Goal: Task Accomplishment & Management: Manage account settings

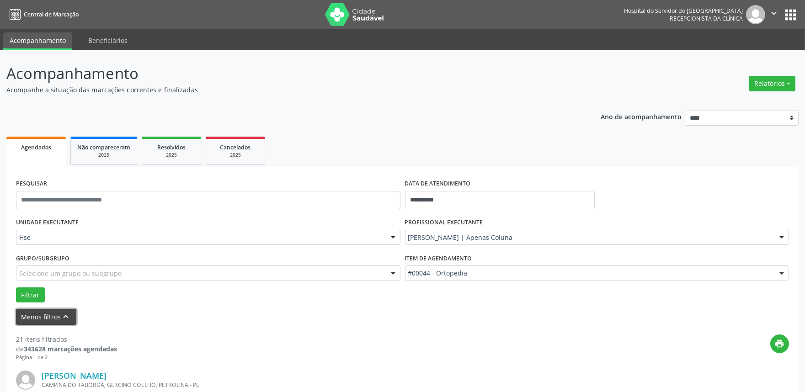
click at [35, 324] on button "Menos filtros keyboard_arrow_up" at bounding box center [46, 317] width 60 height 16
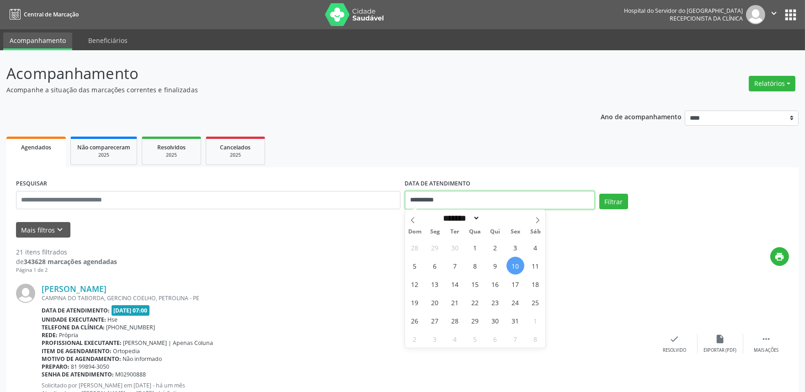
drag, startPoint x: 486, startPoint y: 197, endPoint x: 167, endPoint y: 218, distance: 320.1
click at [175, 218] on form "**********" at bounding box center [402, 207] width 773 height 61
click at [98, 199] on input "text" at bounding box center [208, 200] width 384 height 18
click at [61, 203] on input "text" at bounding box center [208, 200] width 384 height 18
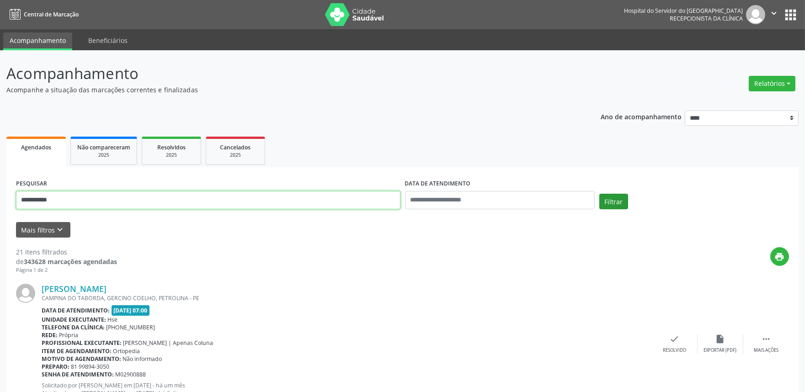
type input "**********"
click at [608, 198] on button "Filtrar" at bounding box center [613, 202] width 29 height 16
click at [62, 228] on icon "keyboard_arrow_down" at bounding box center [60, 230] width 10 height 10
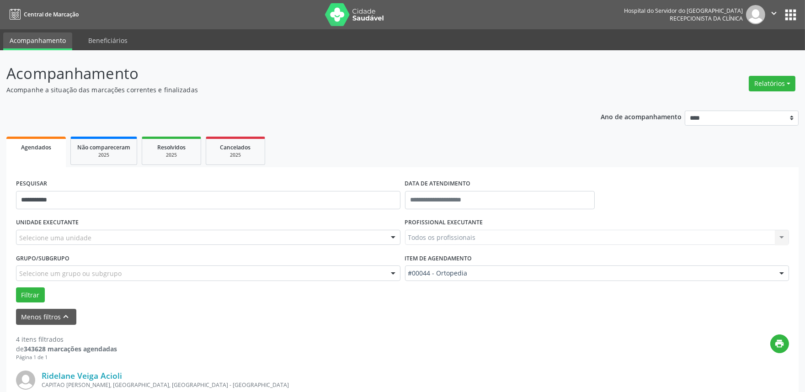
click at [195, 235] on div "Selecione uma unidade" at bounding box center [208, 238] width 384 height 16
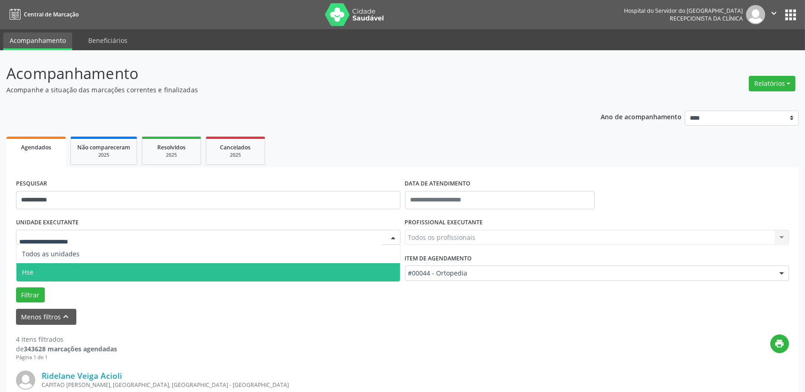
click at [161, 267] on span "Hse" at bounding box center [207, 272] width 383 height 18
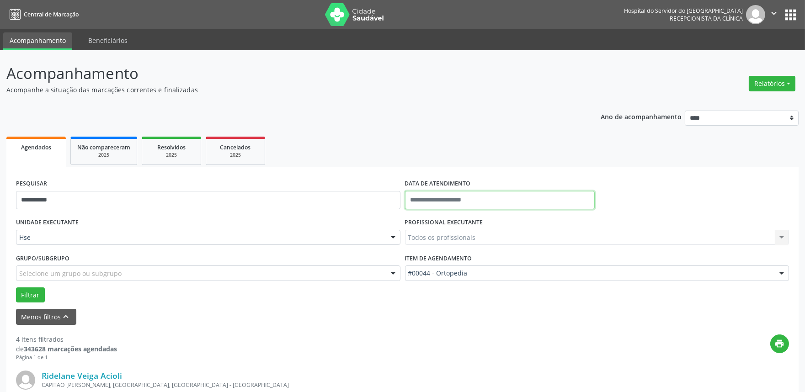
click at [499, 199] on input "text" at bounding box center [500, 200] width 190 height 18
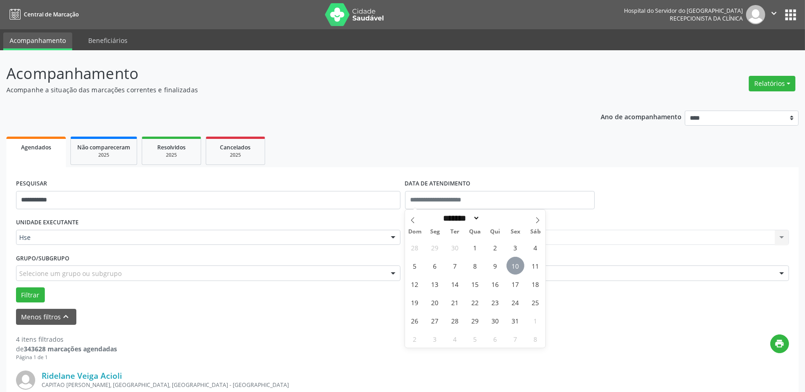
click at [514, 266] on span "10" at bounding box center [515, 266] width 18 height 18
type input "**********"
click at [512, 264] on span "10" at bounding box center [515, 266] width 18 height 18
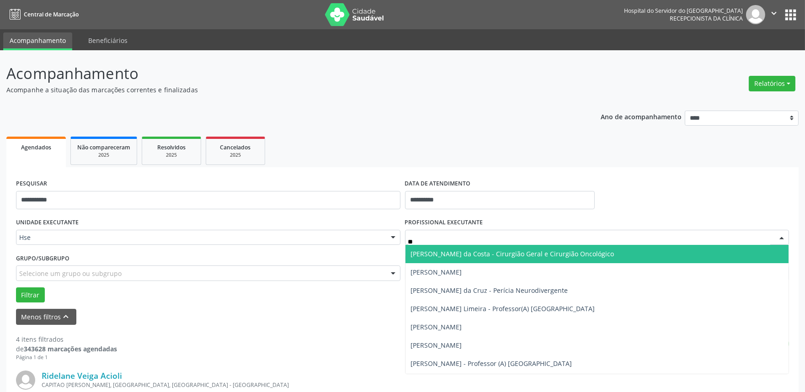
type input "***"
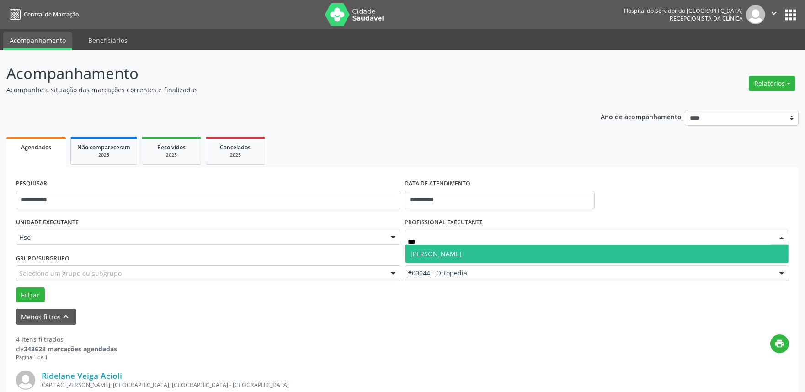
click at [522, 249] on span "[PERSON_NAME]" at bounding box center [596, 254] width 383 height 18
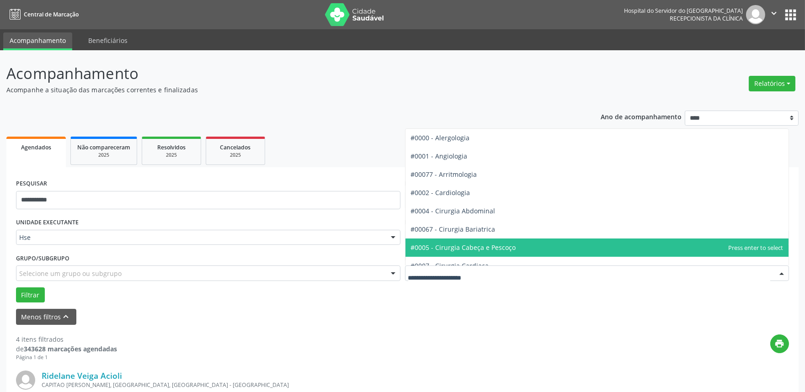
click at [481, 279] on div at bounding box center [597, 273] width 384 height 16
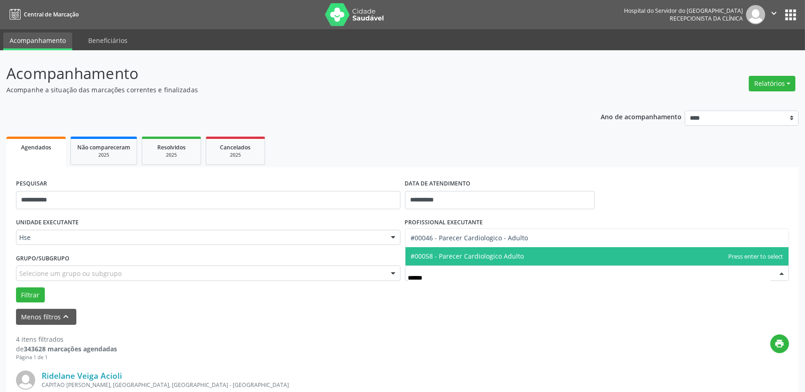
type input "*******"
click at [494, 254] on span "#00058 - Parecer Cardiologico Adulto" at bounding box center [467, 256] width 113 height 9
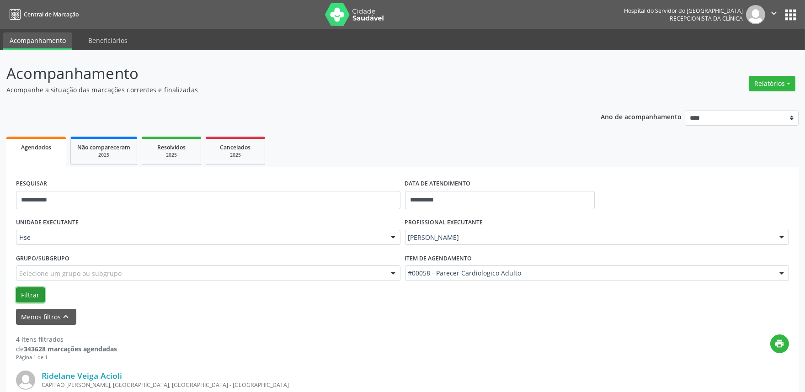
click at [37, 291] on button "Filtrar" at bounding box center [30, 295] width 29 height 16
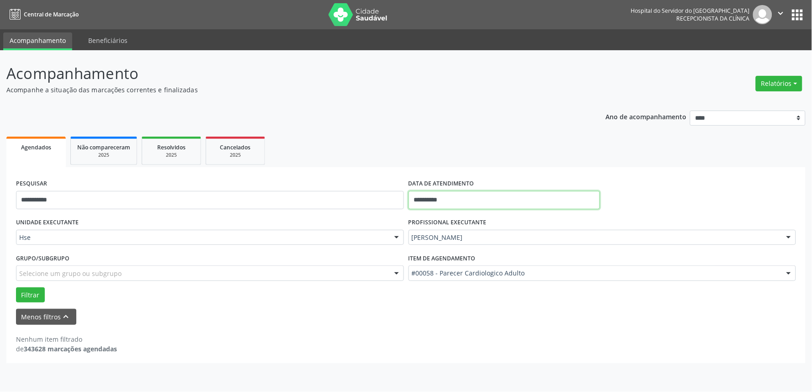
click at [436, 194] on input "**********" at bounding box center [503, 200] width 191 height 18
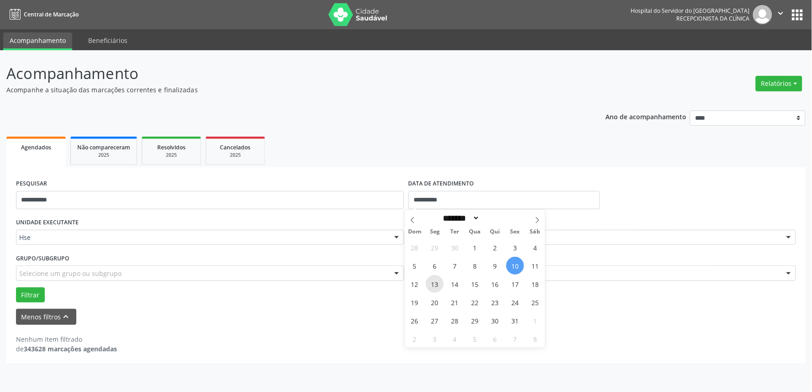
click at [430, 284] on span "13" at bounding box center [435, 284] width 18 height 18
type input "**********"
click at [430, 284] on span "13" at bounding box center [435, 284] width 18 height 18
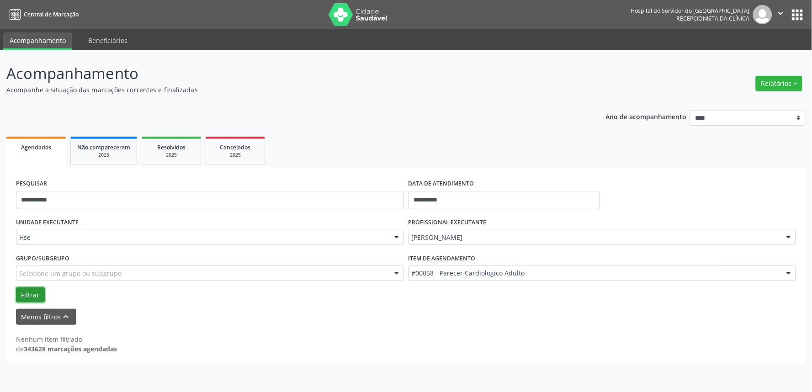
click at [42, 296] on button "Filtrar" at bounding box center [30, 295] width 29 height 16
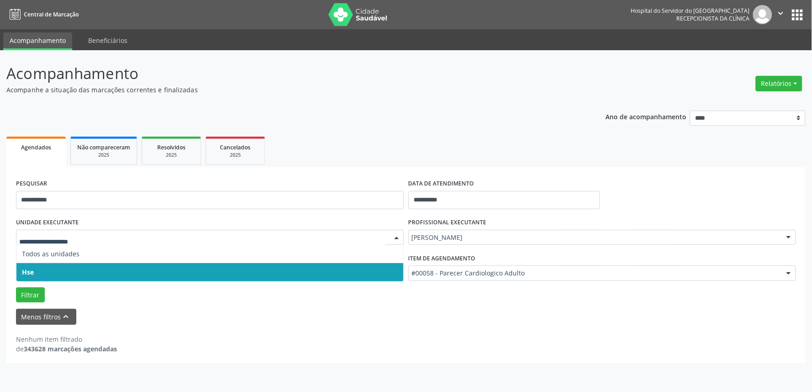
click at [145, 267] on span "Hse" at bounding box center [209, 272] width 387 height 18
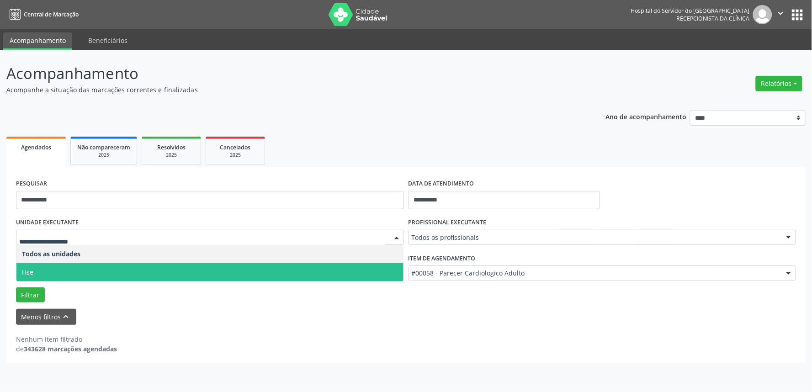
click at [143, 265] on span "Hse" at bounding box center [209, 272] width 387 height 18
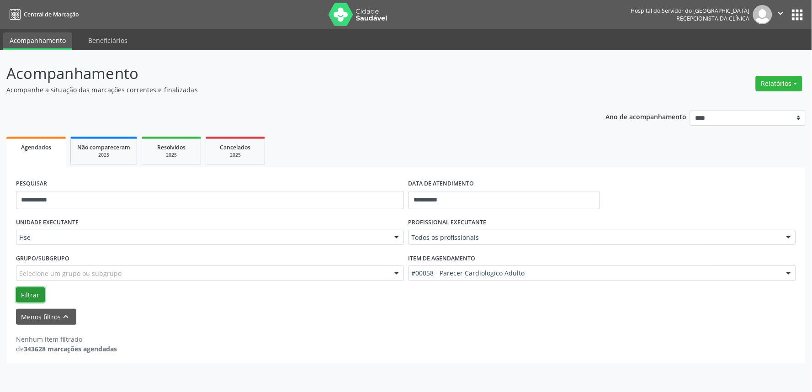
click at [25, 295] on button "Filtrar" at bounding box center [30, 295] width 29 height 16
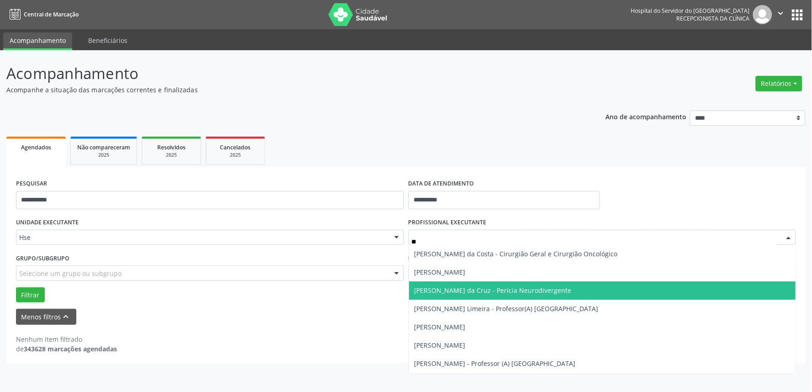
type input "***"
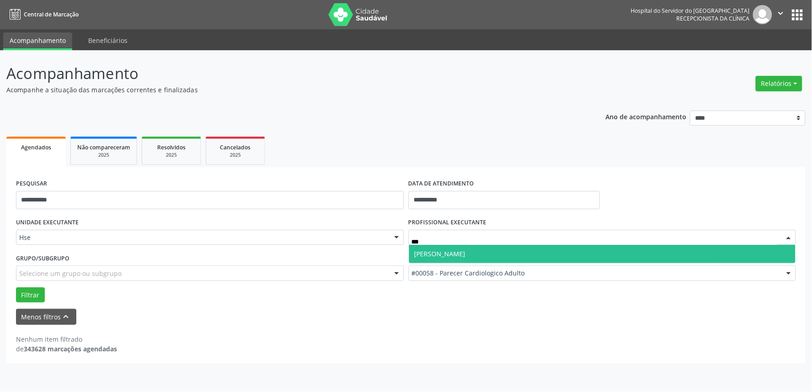
click at [450, 256] on span "[PERSON_NAME]" at bounding box center [439, 253] width 51 height 9
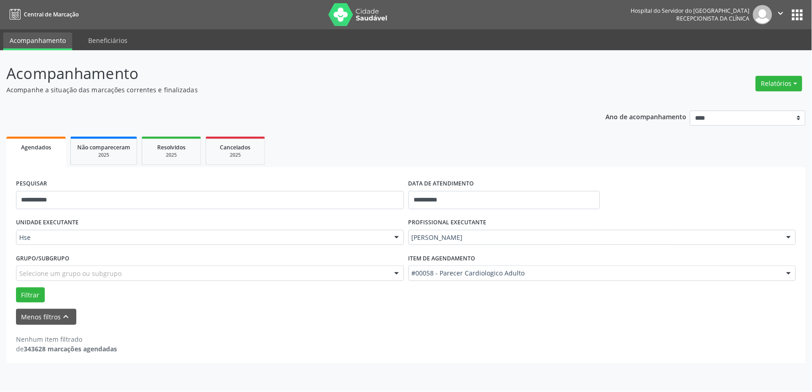
click at [36, 286] on div "Grupo/Subgrupo Selecione um grupo ou subgrupo Todos os grupos e subgrupos Nenhu…" at bounding box center [210, 269] width 392 height 36
click at [35, 289] on button "Filtrar" at bounding box center [30, 295] width 29 height 16
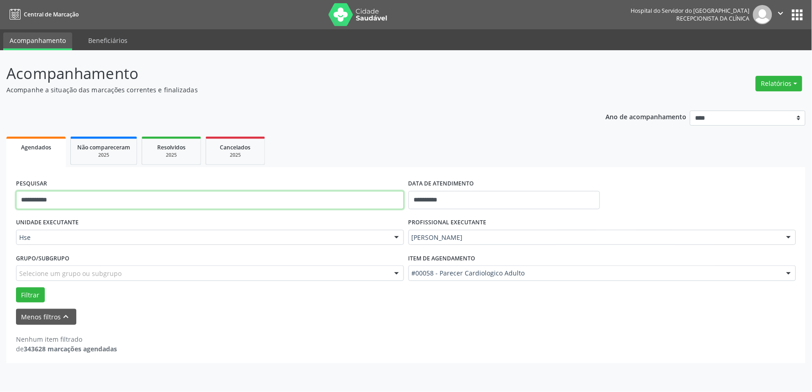
drag, startPoint x: 86, startPoint y: 196, endPoint x: 0, endPoint y: 237, distance: 94.8
click at [0, 237] on div "**********" at bounding box center [406, 221] width 812 height 342
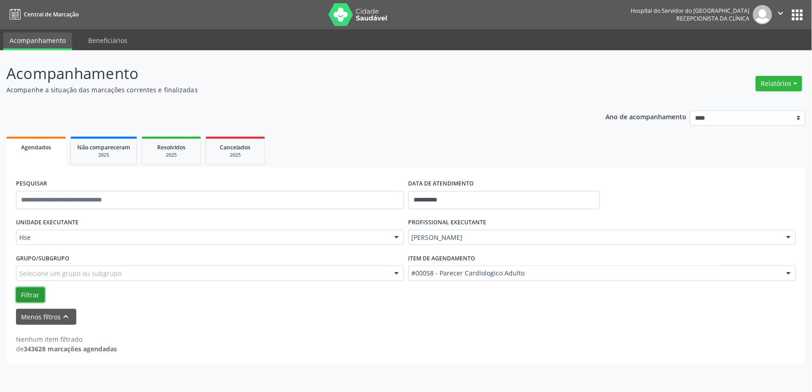
click at [31, 295] on button "Filtrar" at bounding box center [30, 295] width 29 height 16
click at [31, 288] on button "Filtrar" at bounding box center [30, 295] width 29 height 16
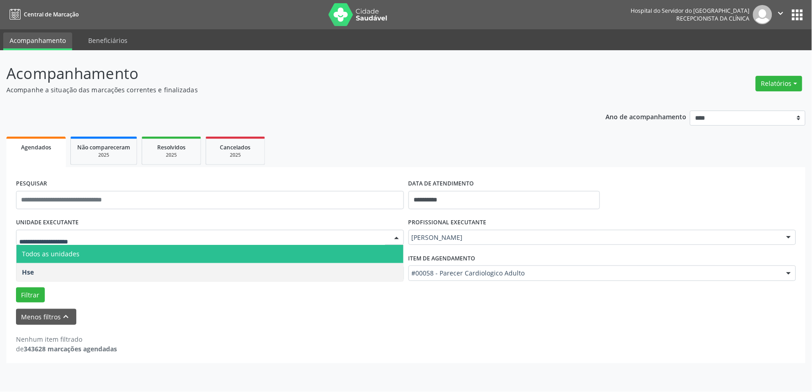
click at [111, 261] on span "Todos as unidades" at bounding box center [209, 254] width 387 height 18
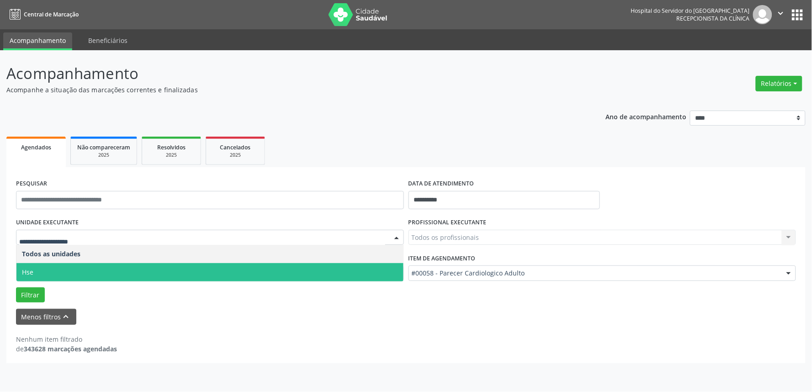
click at [105, 269] on span "Hse" at bounding box center [209, 272] width 387 height 18
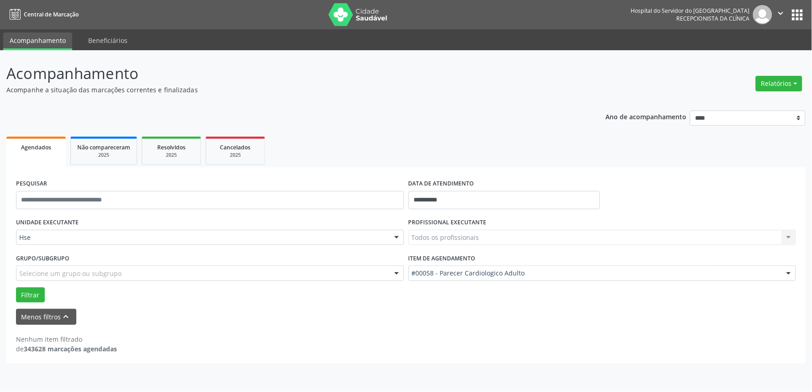
click at [460, 235] on div "Todos os profissionais Todos os profissionais [PERSON_NAME] Interaminense Junio…" at bounding box center [602, 238] width 388 height 16
drag, startPoint x: 460, startPoint y: 189, endPoint x: 458, endPoint y: 196, distance: 7.4
click at [459, 189] on label "DATA DE ATENDIMENTO" at bounding box center [441, 184] width 66 height 14
click at [458, 200] on input "**********" at bounding box center [503, 200] width 191 height 18
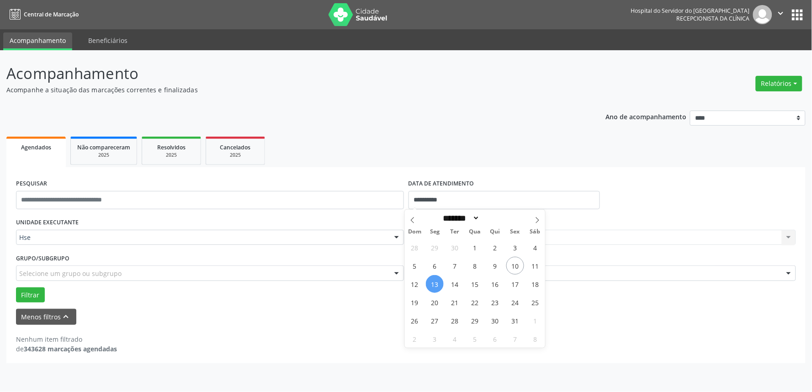
click at [435, 281] on span "13" at bounding box center [435, 284] width 18 height 18
type input "**********"
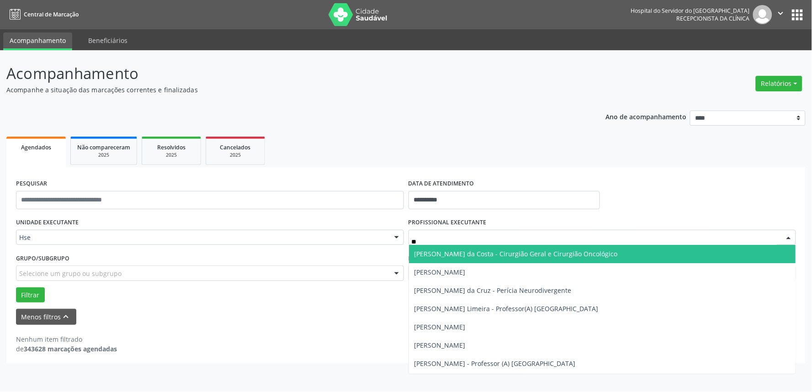
type input "***"
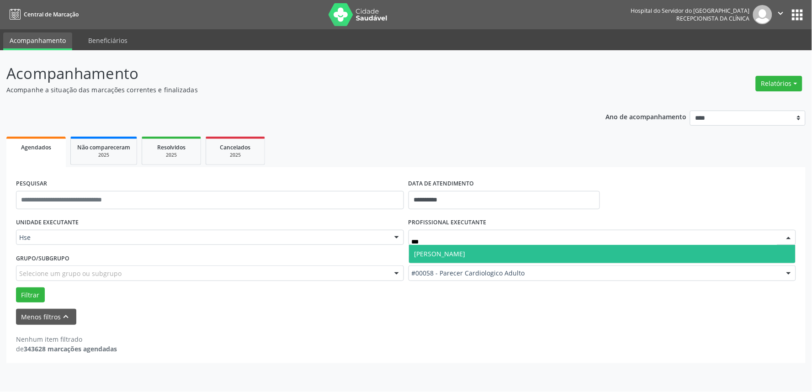
click at [460, 248] on span "[PERSON_NAME]" at bounding box center [602, 254] width 387 height 18
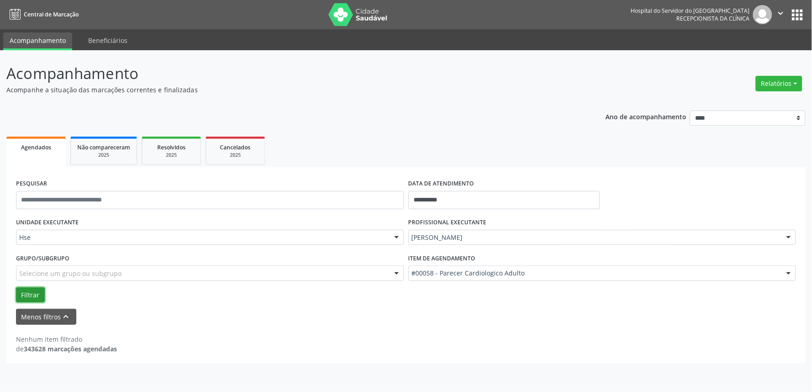
click at [34, 296] on button "Filtrar" at bounding box center [30, 295] width 29 height 16
click at [782, 89] on button "Relatórios" at bounding box center [779, 84] width 47 height 16
click at [751, 99] on link "Agendamentos" at bounding box center [753, 102] width 98 height 13
select select "*"
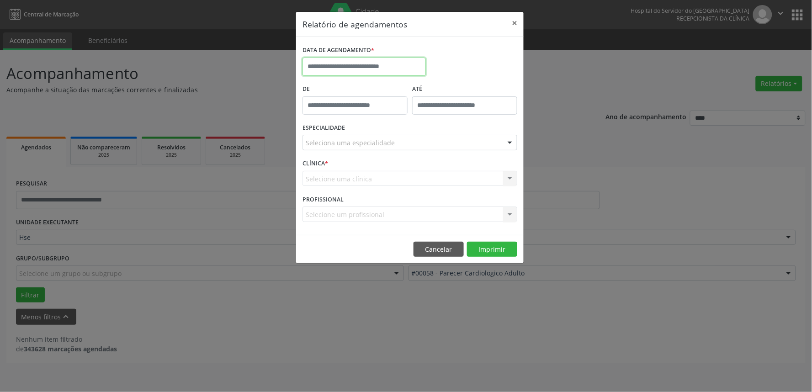
click at [352, 64] on input "text" at bounding box center [363, 67] width 123 height 18
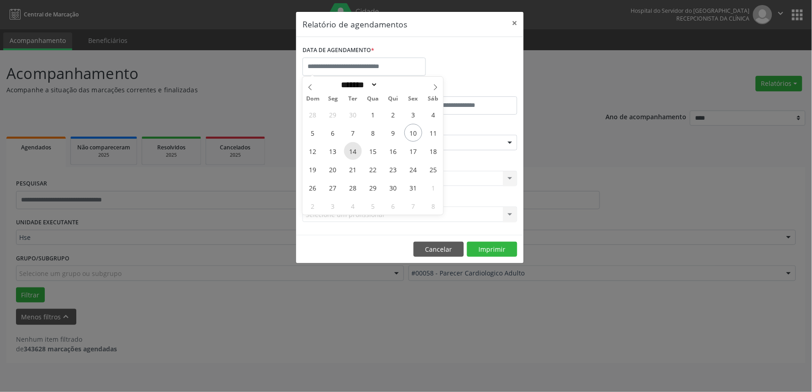
click at [355, 151] on span "14" at bounding box center [353, 151] width 18 height 18
type input "**********"
click at [355, 151] on span "14" at bounding box center [353, 151] width 18 height 18
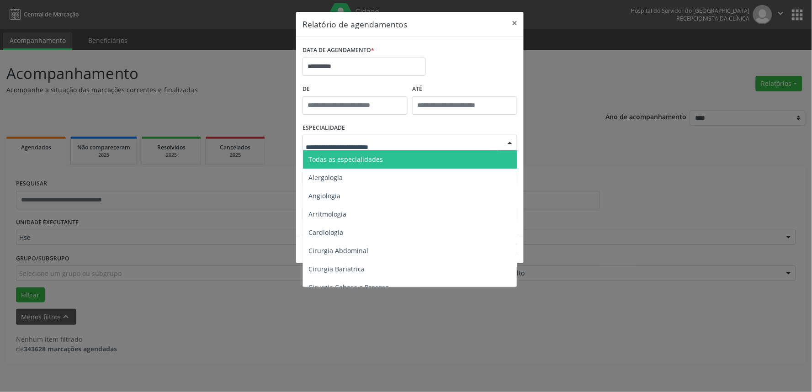
click at [382, 153] on span "Todas as especialidades" at bounding box center [410, 159] width 215 height 18
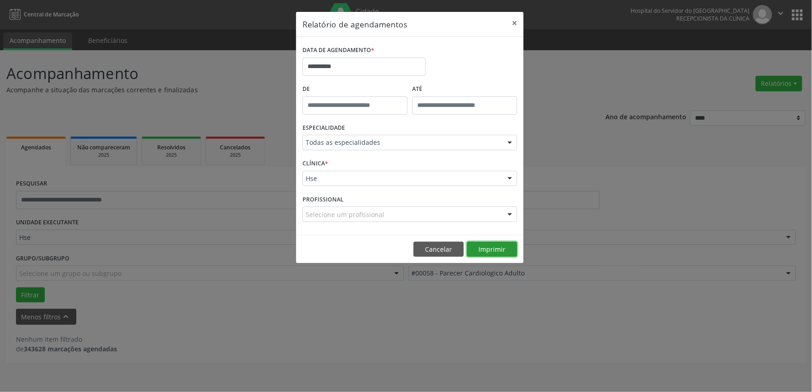
click at [486, 249] on button "Imprimir" at bounding box center [492, 250] width 50 height 16
click at [360, 66] on input "**********" at bounding box center [363, 67] width 123 height 18
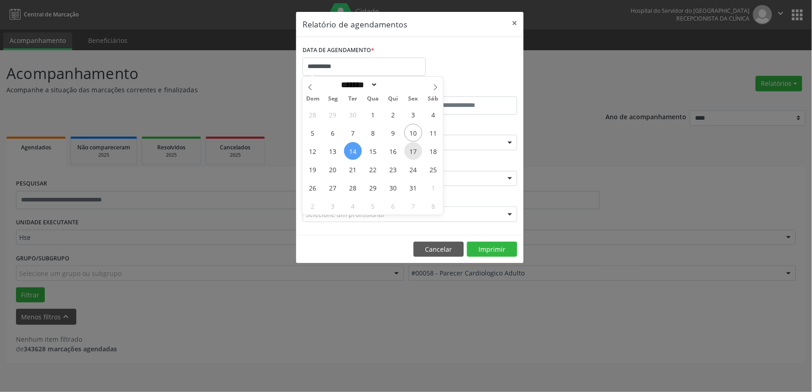
click at [413, 153] on span "17" at bounding box center [413, 151] width 18 height 18
type input "**********"
click at [413, 153] on span "17" at bounding box center [413, 151] width 18 height 18
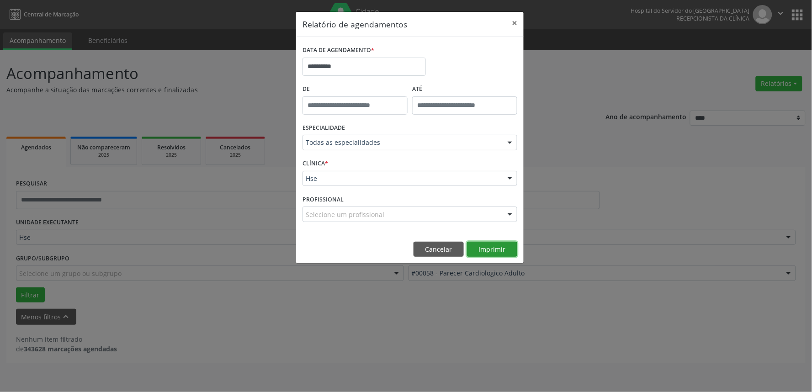
click at [490, 246] on button "Imprimir" at bounding box center [492, 250] width 50 height 16
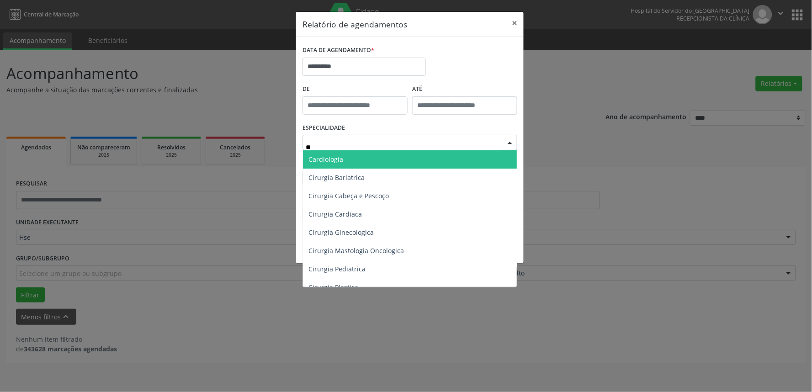
click at [424, 158] on span "Cardiologia" at bounding box center [410, 159] width 214 height 18
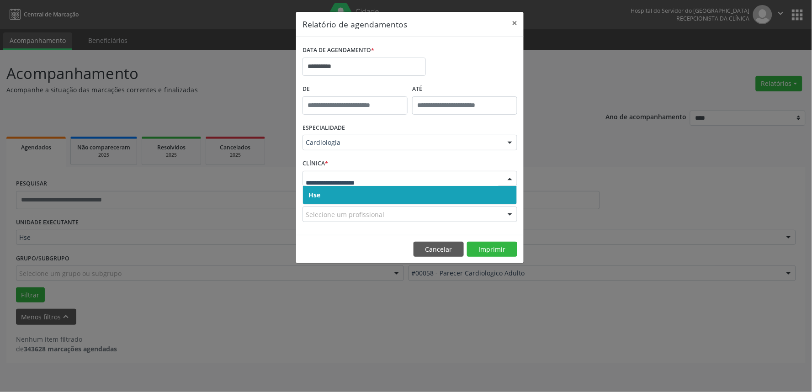
click at [414, 200] on span "Hse" at bounding box center [410, 195] width 214 height 18
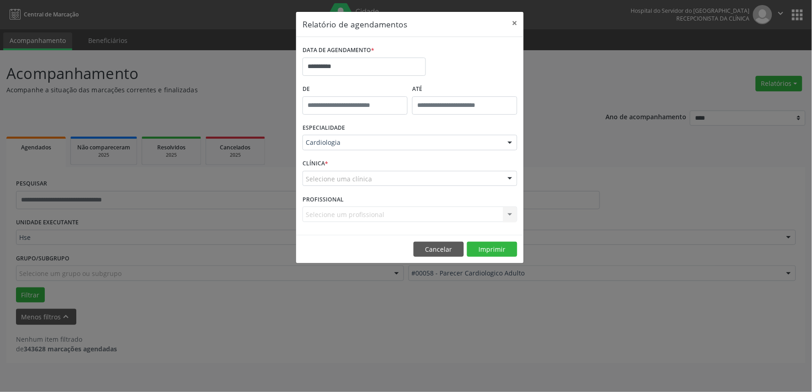
click at [414, 183] on div "Selecione uma clínica" at bounding box center [409, 179] width 215 height 16
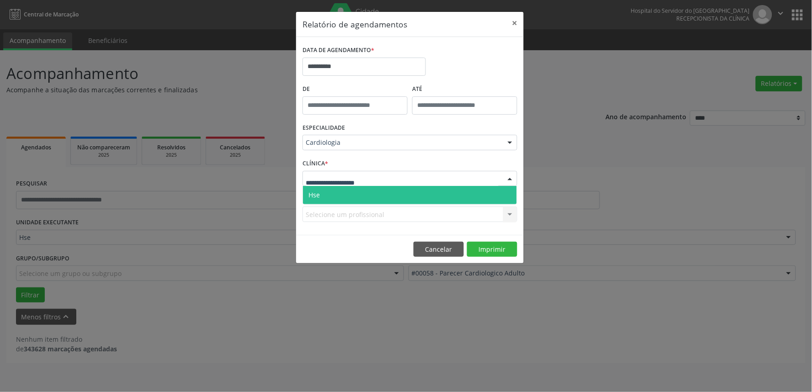
click at [410, 196] on span "Hse" at bounding box center [410, 195] width 214 height 18
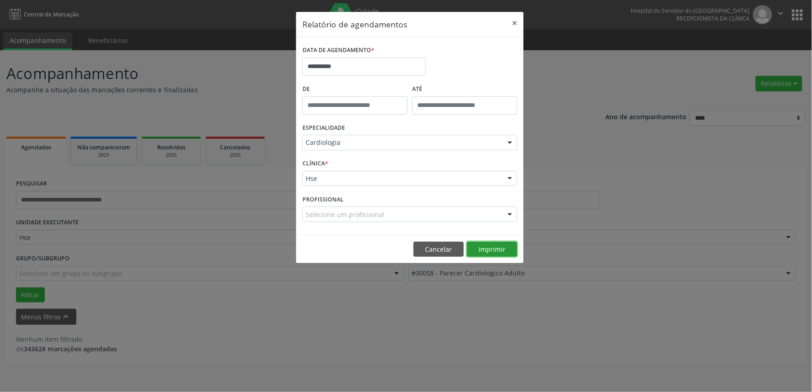
click at [494, 249] on button "Imprimir" at bounding box center [492, 250] width 50 height 16
click at [405, 137] on div "Cardiologia" at bounding box center [409, 143] width 215 height 16
type input "*****"
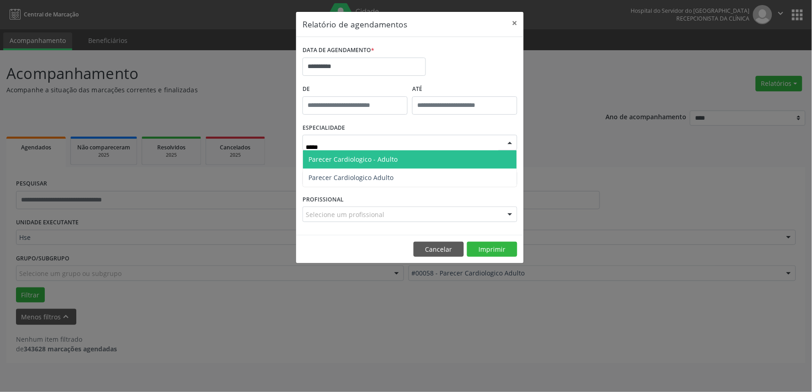
click at [407, 148] on input "*****" at bounding box center [402, 147] width 193 height 18
click at [408, 157] on span "Parecer Cardiologico - Adulto" at bounding box center [410, 159] width 214 height 18
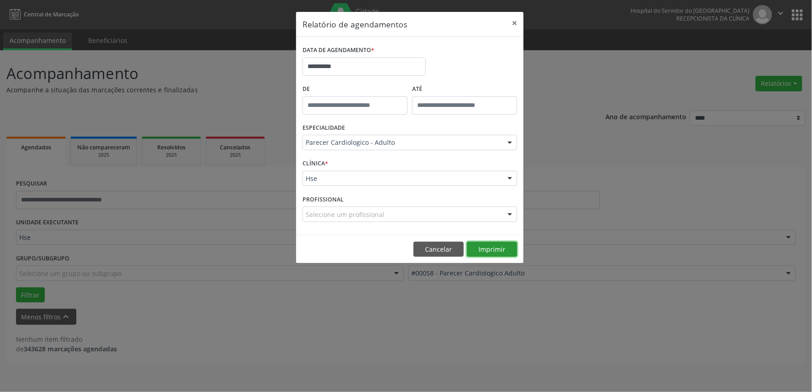
click at [493, 247] on button "Imprimir" at bounding box center [492, 250] width 50 height 16
click at [366, 67] on input "**********" at bounding box center [363, 67] width 123 height 18
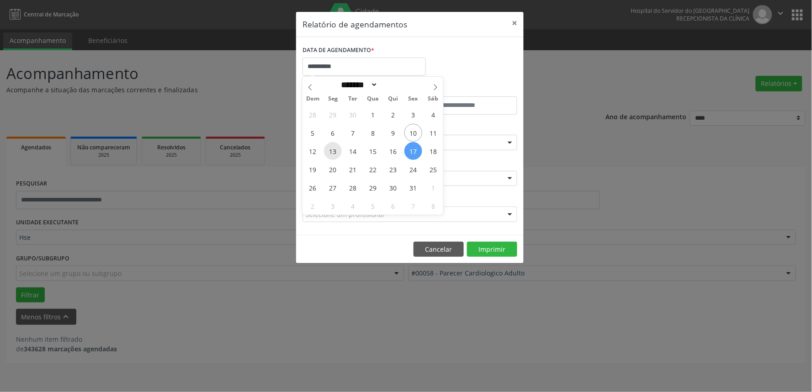
click at [334, 150] on span "13" at bounding box center [333, 151] width 18 height 18
type input "**********"
drag, startPoint x: 334, startPoint y: 148, endPoint x: 424, endPoint y: 149, distance: 90.0
click at [424, 149] on div "28 29 30 1 2 3 4 5 6 7 8 9 10 11 12 13 14 15 16 17 18 19 20 21 22 23 24 25 26 2…" at bounding box center [372, 160] width 141 height 110
click at [415, 149] on span "17" at bounding box center [413, 151] width 18 height 18
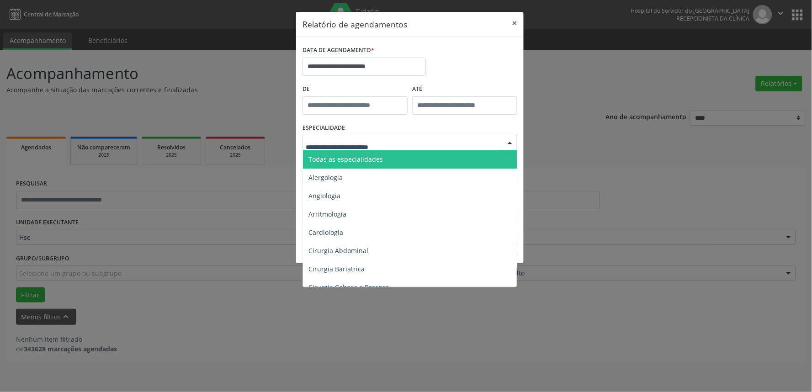
drag, startPoint x: 457, startPoint y: 143, endPoint x: 456, endPoint y: 149, distance: 5.7
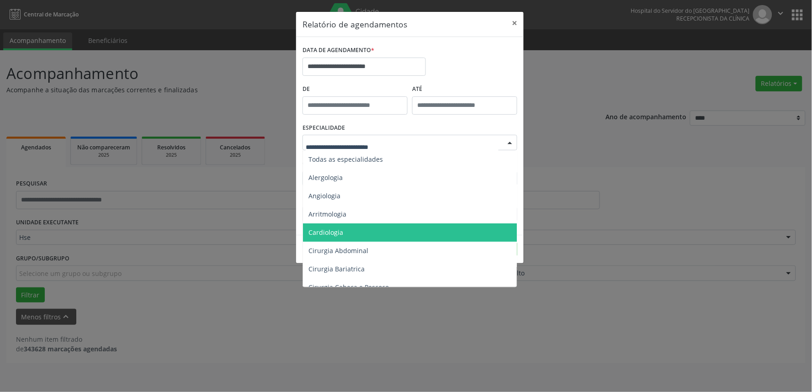
click at [432, 225] on span "Cardiologia" at bounding box center [410, 232] width 215 height 18
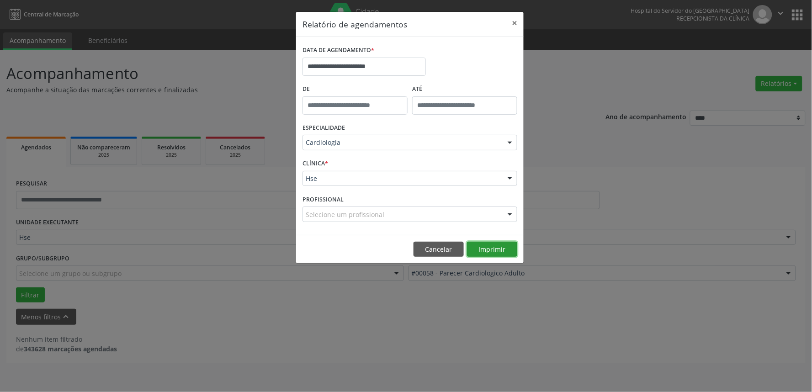
click at [498, 249] on button "Imprimir" at bounding box center [492, 250] width 50 height 16
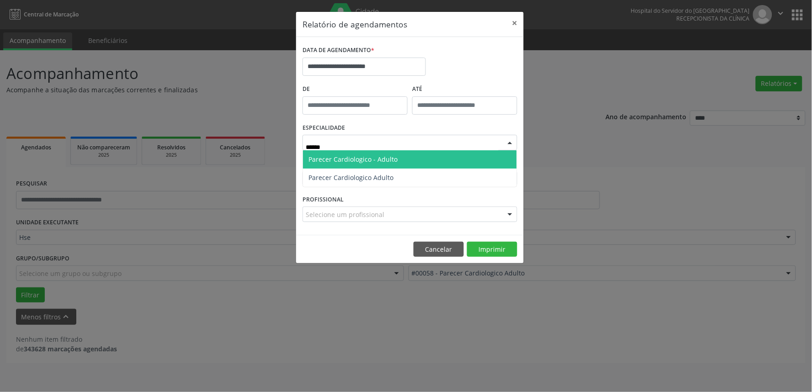
type input "*******"
click at [414, 160] on span "Parecer Cardiologico - Adulto" at bounding box center [410, 159] width 214 height 18
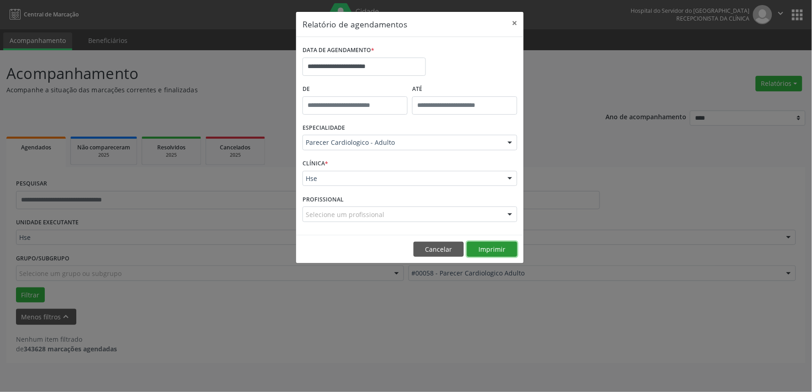
click at [488, 247] on button "Imprimir" at bounding box center [492, 250] width 50 height 16
click at [510, 21] on button "×" at bounding box center [514, 23] width 18 height 22
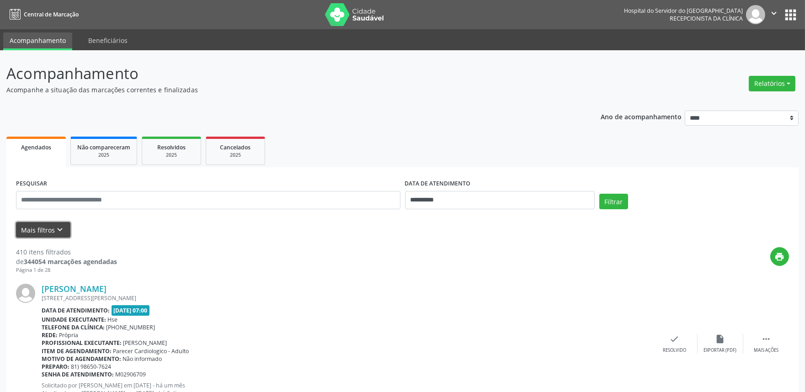
click at [42, 229] on button "Mais filtros keyboard_arrow_down" at bounding box center [43, 230] width 54 height 16
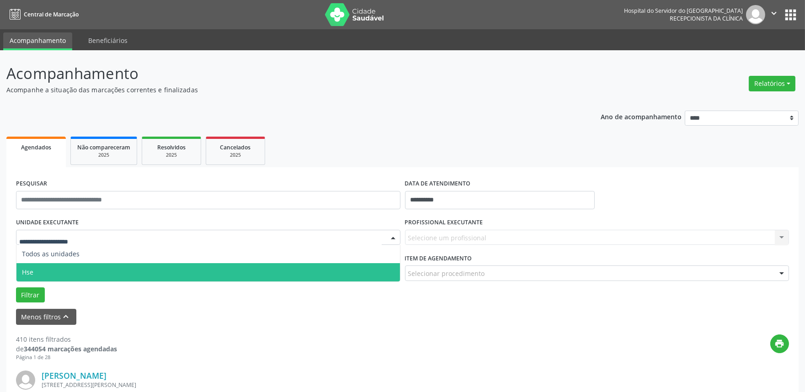
click at [55, 272] on span "Hse" at bounding box center [207, 272] width 383 height 18
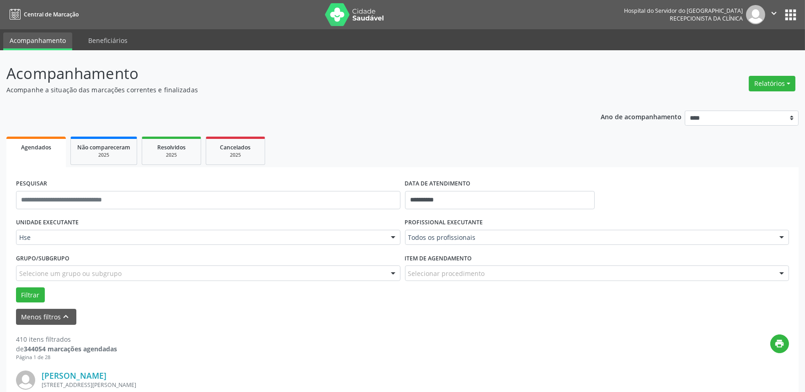
click at [782, 234] on div at bounding box center [781, 238] width 14 height 16
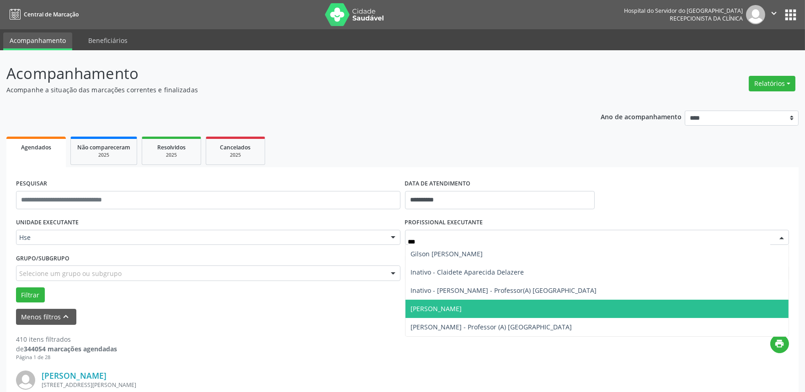
click at [685, 305] on span "[PERSON_NAME]" at bounding box center [596, 309] width 383 height 18
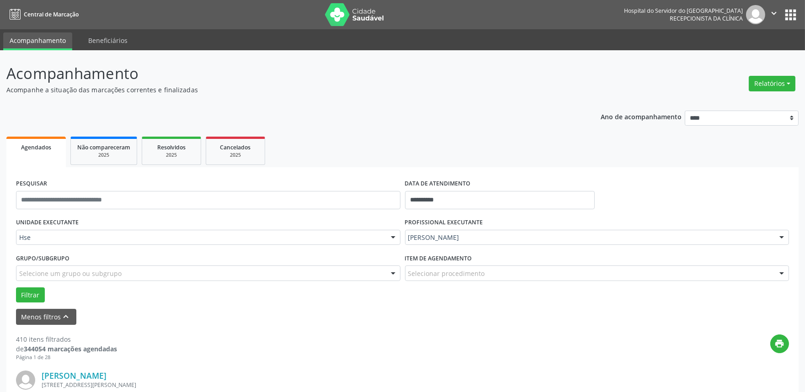
click at [533, 264] on div "Item de agendamento Selecionar procedimento #0000 - Alergologia #0001 - Angiolo…" at bounding box center [597, 265] width 384 height 29
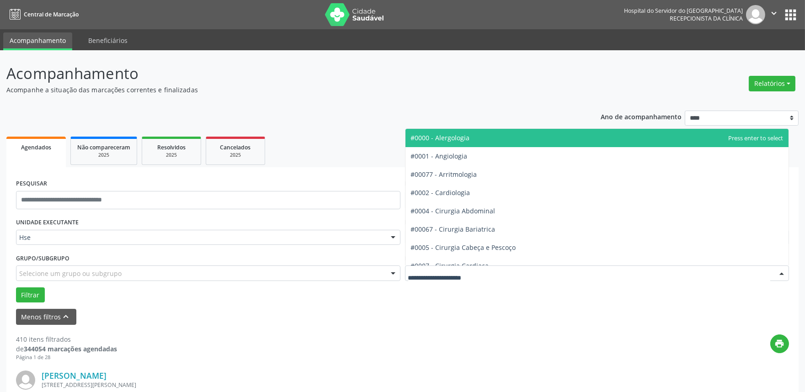
click at [779, 268] on div at bounding box center [781, 274] width 14 height 16
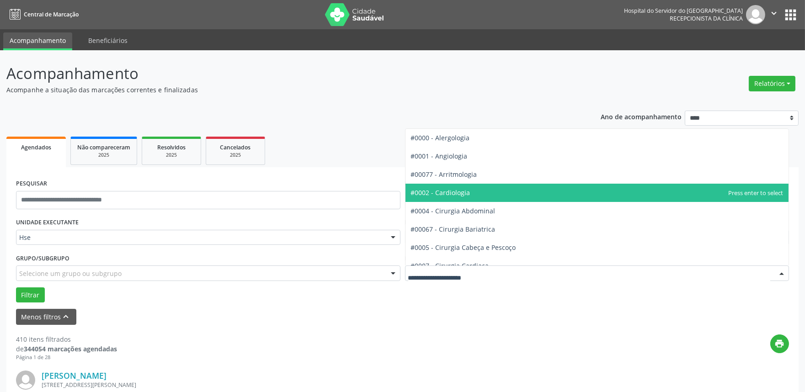
click at [503, 196] on span "#0002 - Cardiologia" at bounding box center [596, 193] width 383 height 18
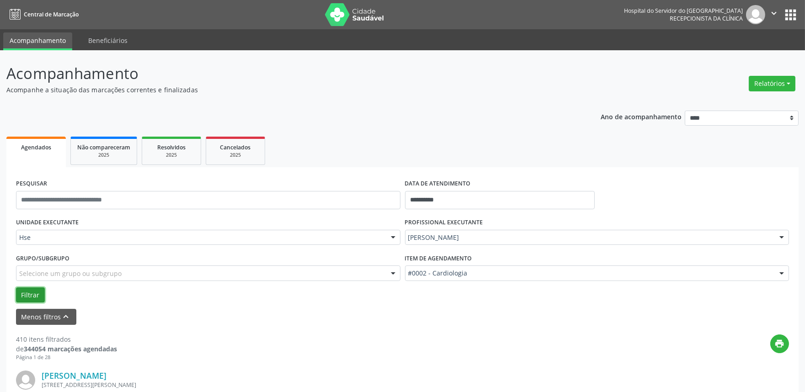
click at [34, 290] on button "Filtrar" at bounding box center [30, 295] width 29 height 16
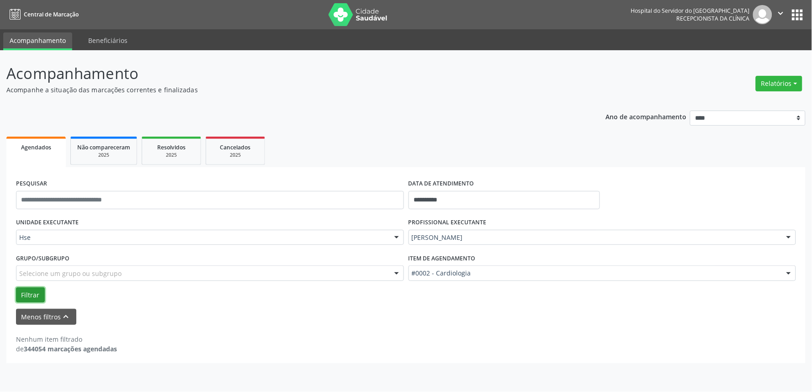
click at [21, 292] on button "Filtrar" at bounding box center [30, 295] width 29 height 16
click at [62, 225] on label "UNIDADE EXECUTANTE" at bounding box center [47, 223] width 63 height 14
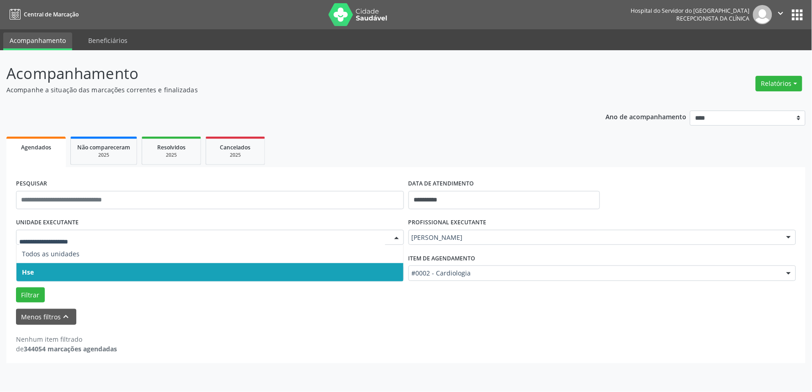
click at [44, 275] on span "Hse" at bounding box center [209, 272] width 387 height 18
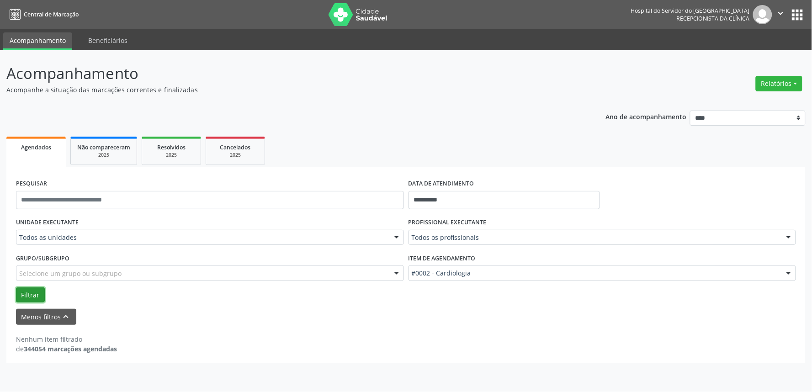
click at [32, 295] on button "Filtrar" at bounding box center [30, 295] width 29 height 16
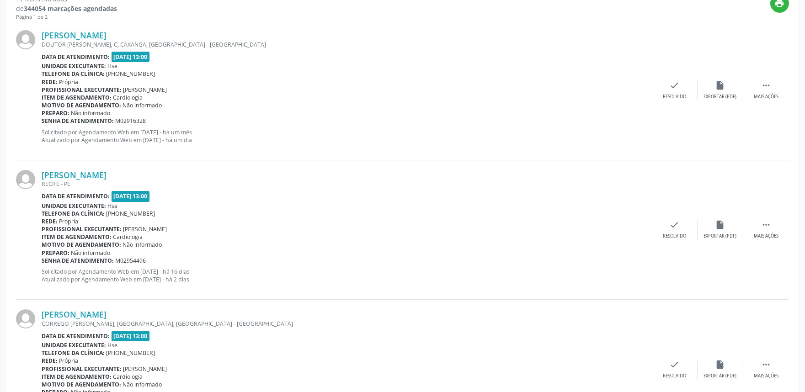
scroll to position [406, 0]
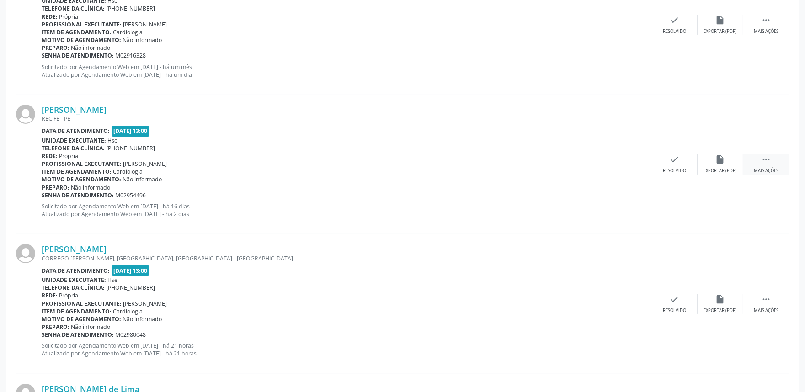
click at [767, 158] on icon "" at bounding box center [766, 159] width 10 height 10
click at [714, 160] on div "alarm_off Não compareceu" at bounding box center [720, 164] width 46 height 20
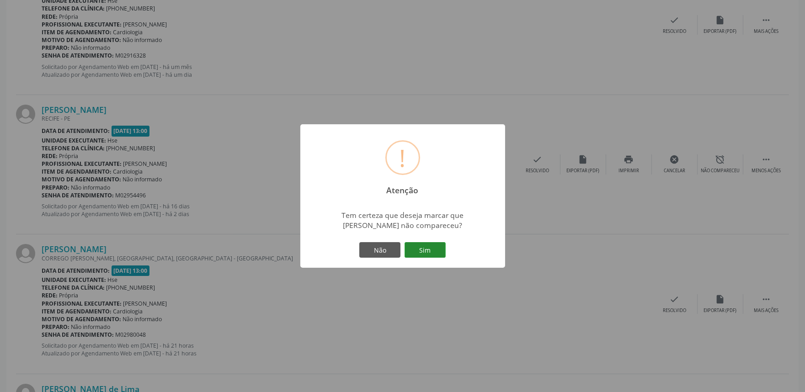
click at [425, 250] on button "Sim" at bounding box center [424, 250] width 41 height 16
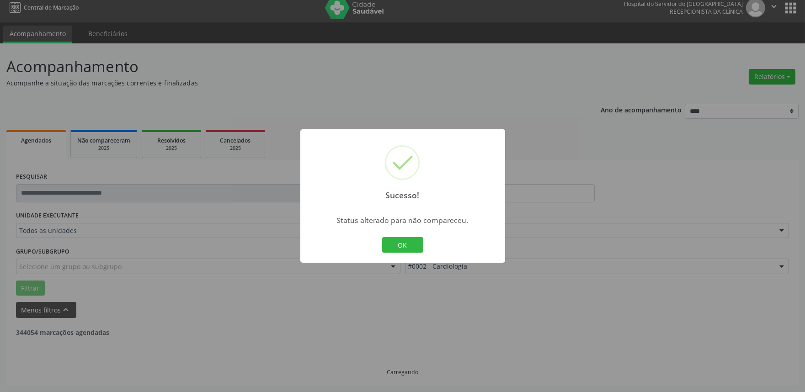
scroll to position [6, 0]
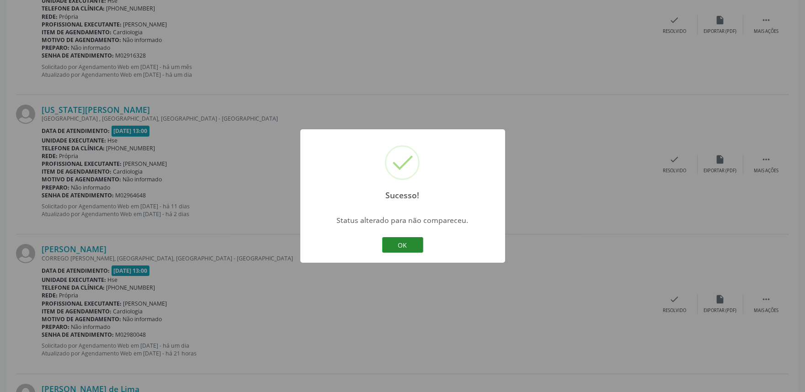
click at [395, 250] on button "OK" at bounding box center [402, 245] width 41 height 16
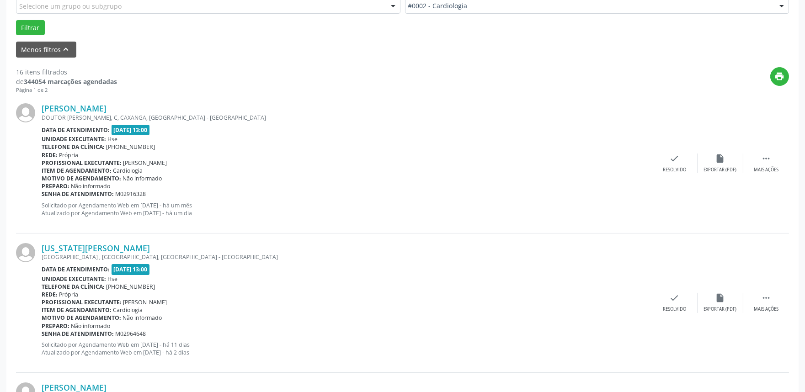
scroll to position [254, 0]
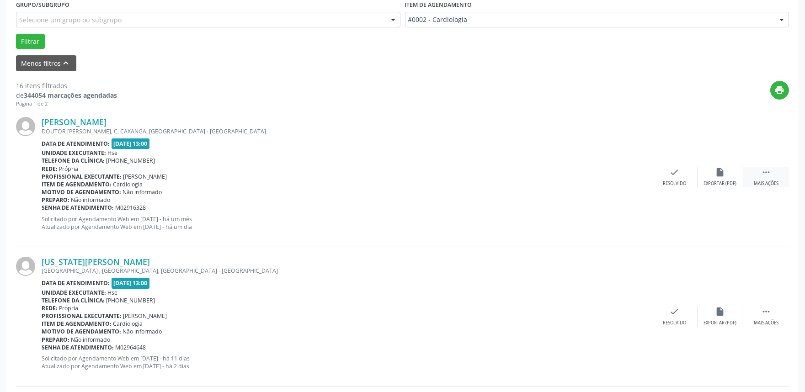
click at [766, 176] on icon "" at bounding box center [766, 172] width 10 height 10
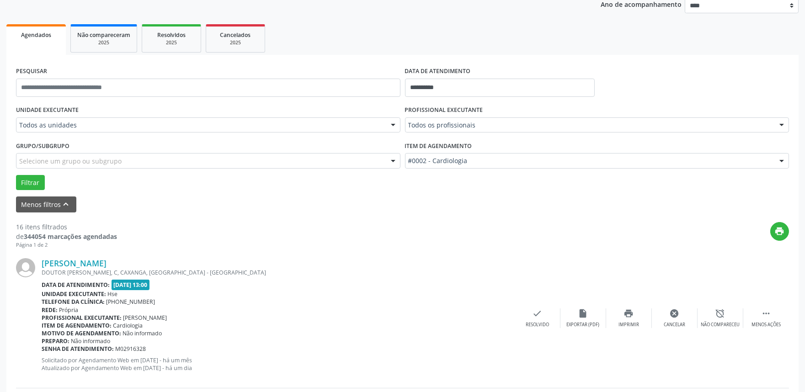
scroll to position [0, 0]
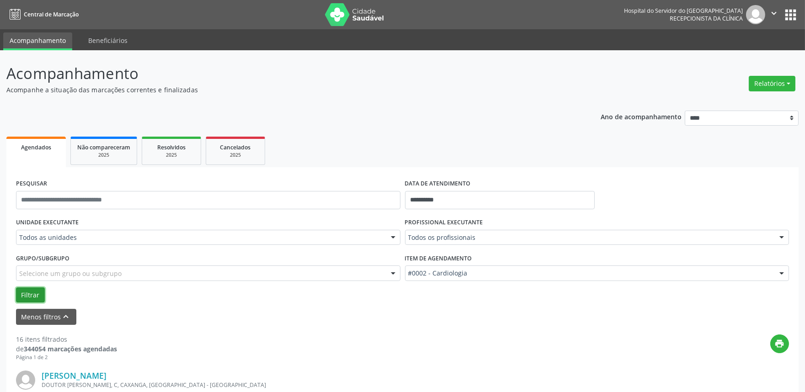
click at [37, 292] on button "Filtrar" at bounding box center [30, 295] width 29 height 16
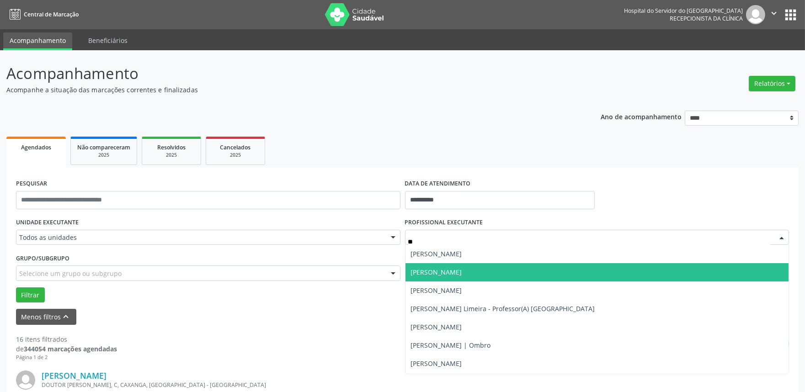
type input "***"
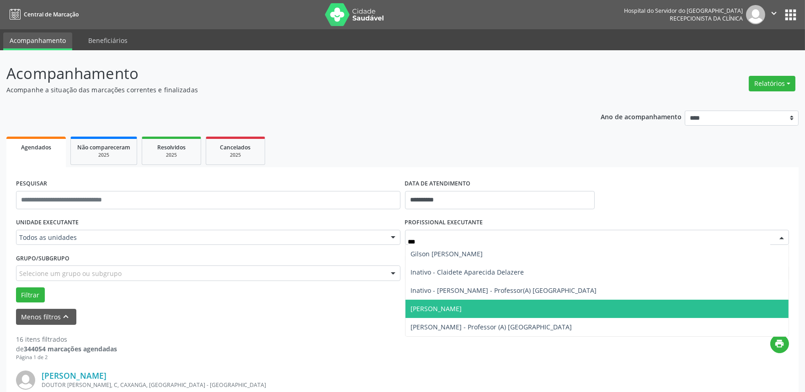
click at [482, 313] on span "[PERSON_NAME]" at bounding box center [596, 309] width 383 height 18
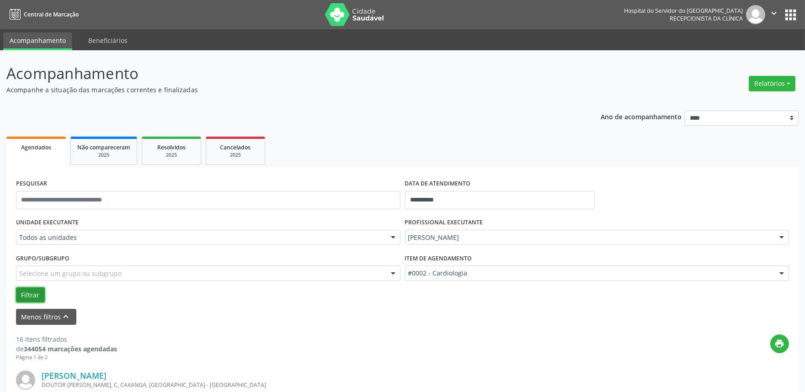
click at [30, 297] on button "Filtrar" at bounding box center [30, 295] width 29 height 16
